Goal: Task Accomplishment & Management: Use online tool/utility

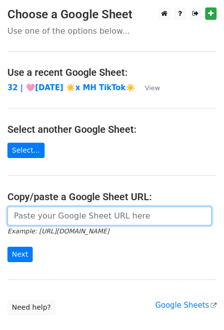
click at [43, 221] on input "url" at bounding box center [109, 216] width 204 height 19
paste input "[URL][DOMAIN_NAME]"
type input "[URL][DOMAIN_NAME]"
click at [7, 247] on input "Next" at bounding box center [19, 254] width 25 height 15
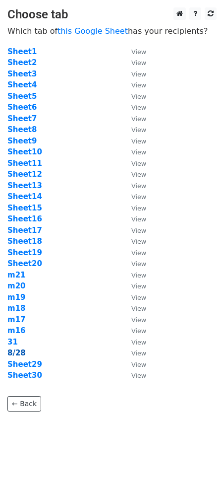
click at [14, 330] on strong "8/28" at bounding box center [16, 352] width 18 height 9
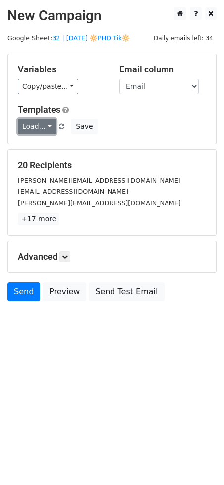
click at [42, 128] on link "Load..." at bounding box center [37, 126] width 38 height 15
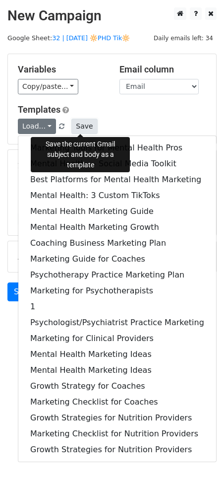
click at [80, 124] on button "Save" at bounding box center [84, 126] width 26 height 15
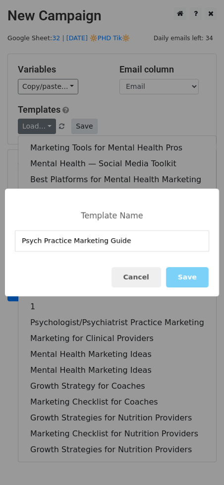
type input "Psych Practice Marketing Guide"
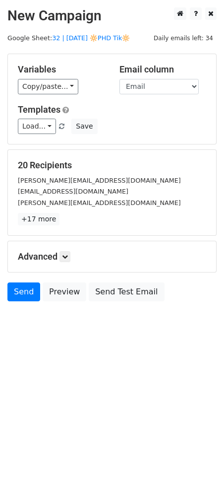
drag, startPoint x: 112, startPoint y: 187, endPoint x: 109, endPoint y: 180, distance: 7.6
click at [112, 188] on small "heatherpsychologyresearch@gmail.com" at bounding box center [73, 191] width 111 height 7
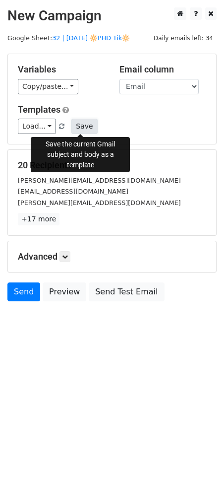
click at [78, 123] on button "Save" at bounding box center [84, 126] width 26 height 15
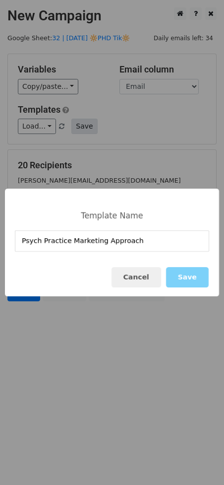
type input "Psych Practice Marketing Approach"
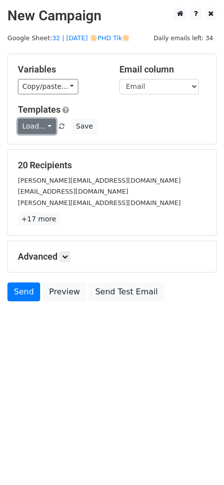
click at [45, 125] on link "Load..." at bounding box center [37, 126] width 38 height 15
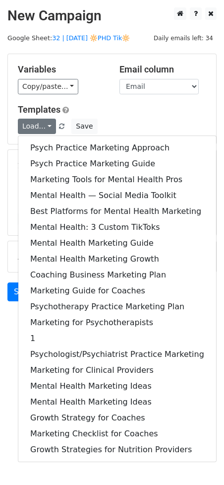
click at [102, 113] on h5 "Templates" at bounding box center [112, 109] width 188 height 11
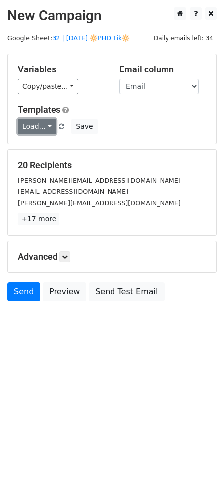
click at [41, 130] on link "Load..." at bounding box center [37, 126] width 38 height 15
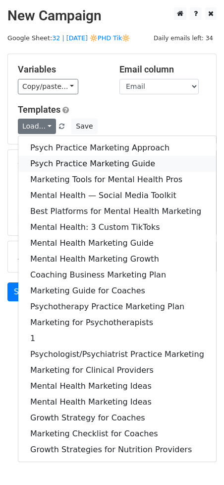
click at [73, 162] on link "Psych Practice Marketing Guide" at bounding box center [117, 164] width 198 height 16
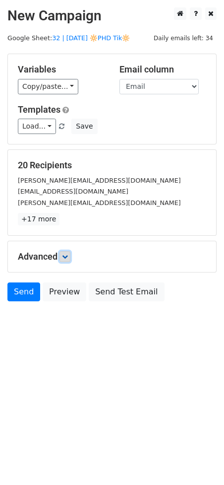
click at [68, 257] on icon at bounding box center [65, 256] width 6 height 6
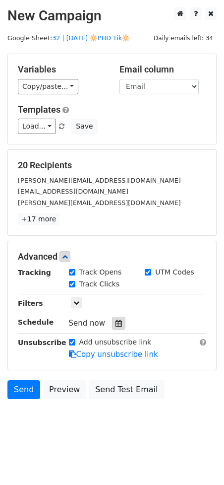
click at [116, 323] on icon at bounding box center [119, 322] width 6 height 7
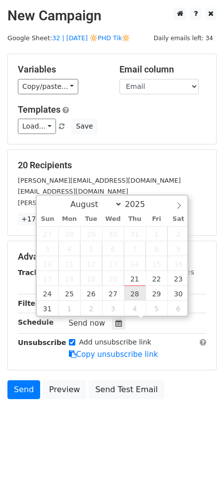
type input "2025-08-28 12:00"
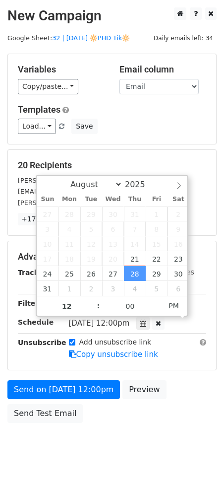
click at [89, 372] on form "Variables Copy/paste... {{Name}} {{Email}} Email column Name Email Templates Lo…" at bounding box center [111, 241] width 209 height 374
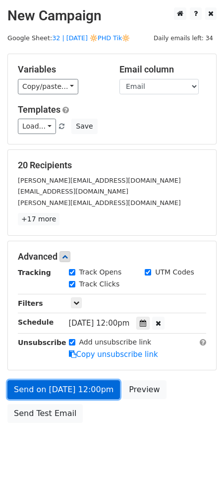
click at [89, 386] on link "Send on Aug 28 at 12:00pm" at bounding box center [63, 389] width 113 height 19
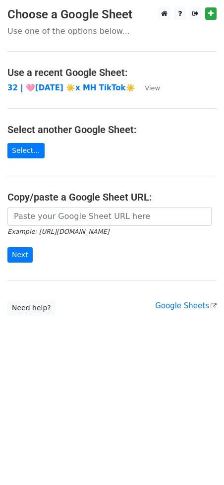
click at [99, 205] on main "Choose a Google Sheet Use one of the options below... Use a recent Google Sheet…" at bounding box center [112, 161] width 224 height 308
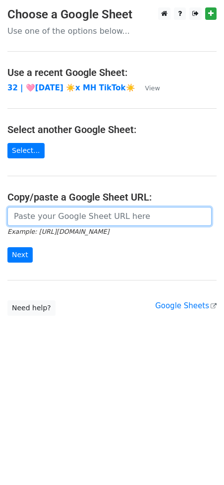
click at [79, 221] on input "url" at bounding box center [109, 216] width 204 height 19
paste input "https://docs.google.com/spreadsheets/d/1P6c1W7N3N92xUfcIQs-Yni-1mwjwdW1A-1Yq1vm…"
type input "https://docs.google.com/spreadsheets/d/1P6c1W7N3N92xUfcIQs-Yni-1mwjwdW1A-1Yq1vm…"
click at [7, 247] on input "Next" at bounding box center [19, 254] width 25 height 15
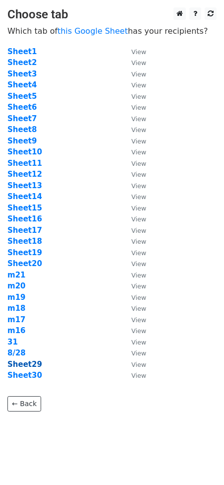
click at [34, 361] on strong "Sheet29" at bounding box center [24, 364] width 35 height 9
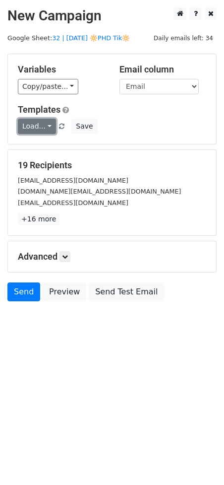
click at [29, 132] on link "Load..." at bounding box center [37, 126] width 38 height 15
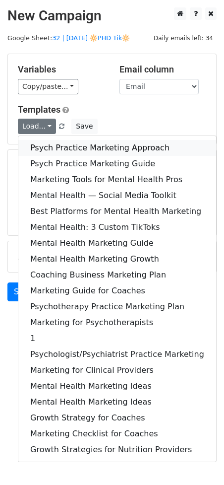
click at [41, 147] on link "Psych Practice Marketing Approach" at bounding box center [117, 148] width 198 height 16
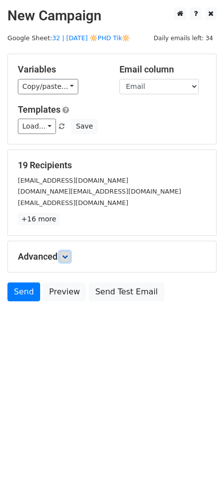
click at [66, 255] on icon at bounding box center [65, 256] width 6 height 6
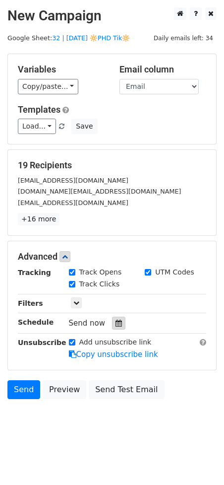
click at [121, 326] on div "Send now" at bounding box center [127, 322] width 117 height 13
click at [121, 324] on div at bounding box center [118, 322] width 13 height 13
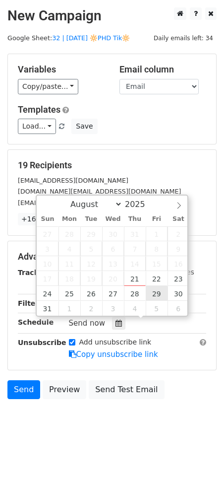
type input "2025-08-29 12:00"
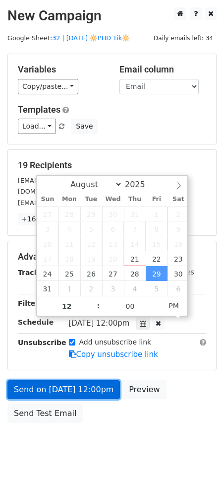
click at [74, 391] on link "Send on Aug 29 at 12:00pm" at bounding box center [63, 389] width 113 height 19
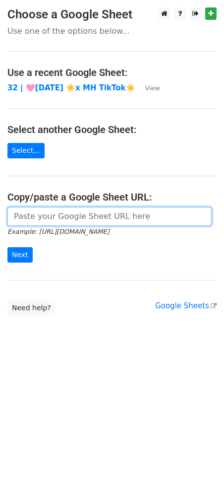
click at [105, 218] on input "url" at bounding box center [109, 216] width 204 height 19
paste input "[URL][DOMAIN_NAME]"
type input "[URL][DOMAIN_NAME]"
click at [7, 247] on input "Next" at bounding box center [19, 254] width 25 height 15
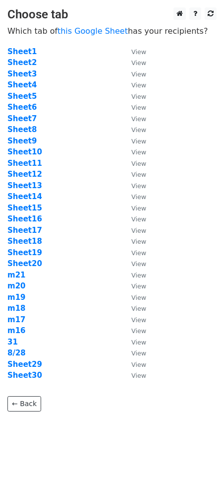
scroll to position [5, 0]
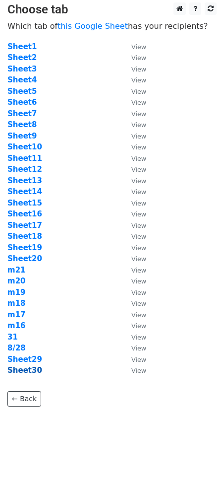
click at [35, 370] on strong "Sheet30" at bounding box center [24, 370] width 35 height 9
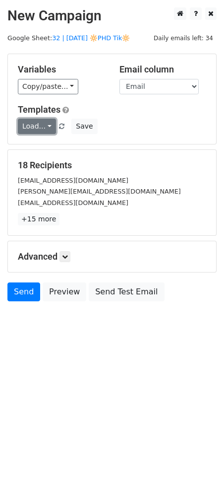
click at [40, 130] on link "Load..." at bounding box center [37, 126] width 38 height 15
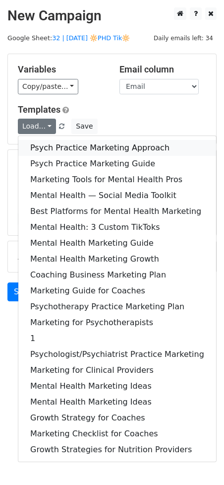
click at [85, 149] on link "Psych Practice Marketing Approach" at bounding box center [117, 148] width 198 height 16
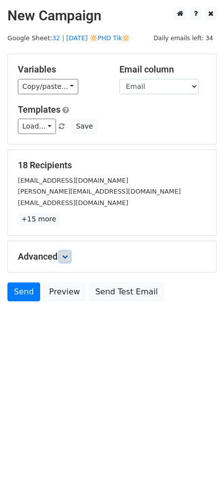
click at [66, 256] on icon at bounding box center [65, 256] width 6 height 6
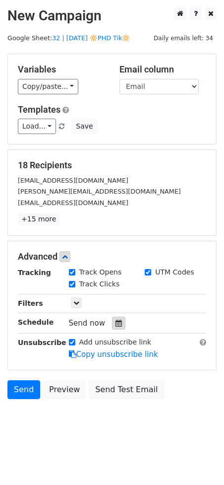
click at [116, 322] on icon at bounding box center [119, 322] width 6 height 7
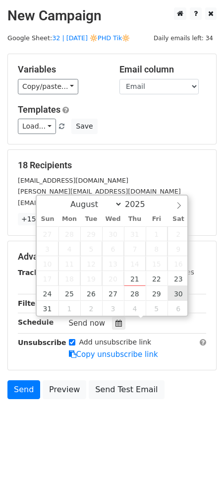
type input "2025-08-30 12:00"
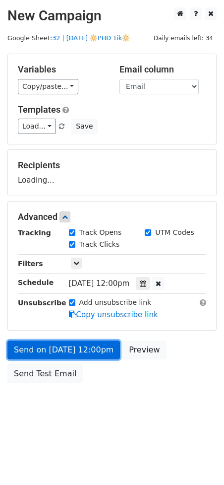
click at [118, 344] on link "Send on Aug 30 at 12:00pm" at bounding box center [63, 349] width 113 height 19
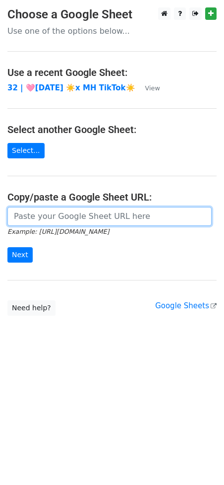
click at [77, 219] on input "url" at bounding box center [109, 216] width 204 height 19
paste input "https://docs.google.com/spreadsheets/d/1P6c1W7N3N92xUfcIQs-Yni-1mwjwdW1A-1Yq1vm…"
type input "https://docs.google.com/spreadsheets/d/1P6c1W7N3N92xUfcIQs-Yni-1mwjwdW1A-1Yq1vm…"
click at [7, 247] on input "Next" at bounding box center [19, 254] width 25 height 15
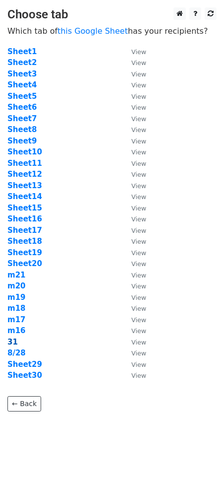
click at [10, 341] on strong "31" at bounding box center [12, 341] width 10 height 9
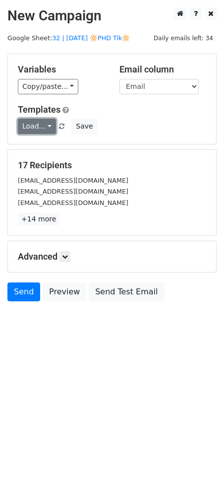
click at [40, 131] on link "Load..." at bounding box center [37, 126] width 38 height 15
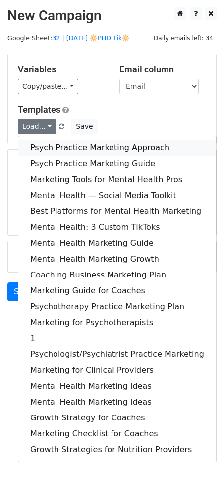
click at [43, 151] on link "Psych Practice Marketing Approach" at bounding box center [117, 148] width 198 height 16
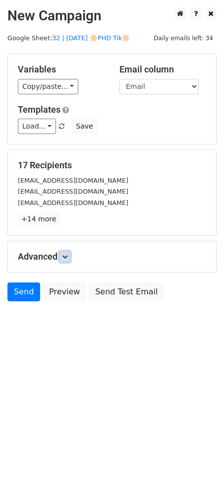
click at [67, 257] on icon at bounding box center [65, 256] width 6 height 6
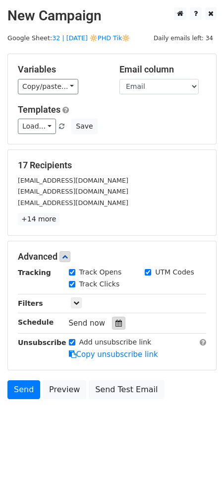
click at [116, 323] on icon at bounding box center [119, 322] width 6 height 7
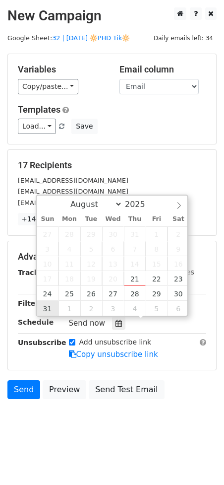
type input "2025-08-31 12:00"
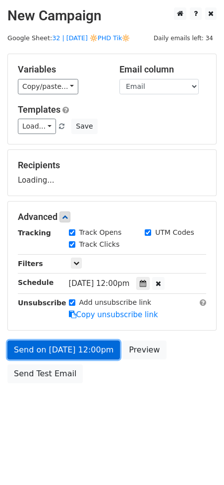
click at [54, 347] on link "Send on Aug 31 at 12:00pm" at bounding box center [63, 349] width 113 height 19
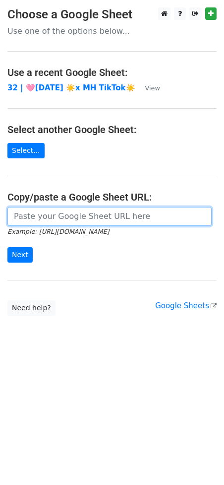
click at [63, 219] on input "url" at bounding box center [109, 216] width 204 height 19
paste input "[URL][DOMAIN_NAME]"
type input "[URL][DOMAIN_NAME]"
click at [7, 247] on input "Next" at bounding box center [19, 254] width 25 height 15
